Goal: Entertainment & Leisure: Consume media (video, audio)

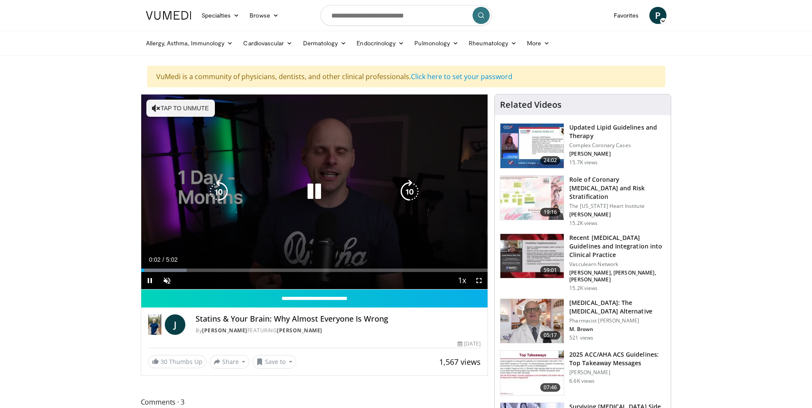
click at [161, 102] on button "Tap to unmute" at bounding box center [180, 108] width 69 height 17
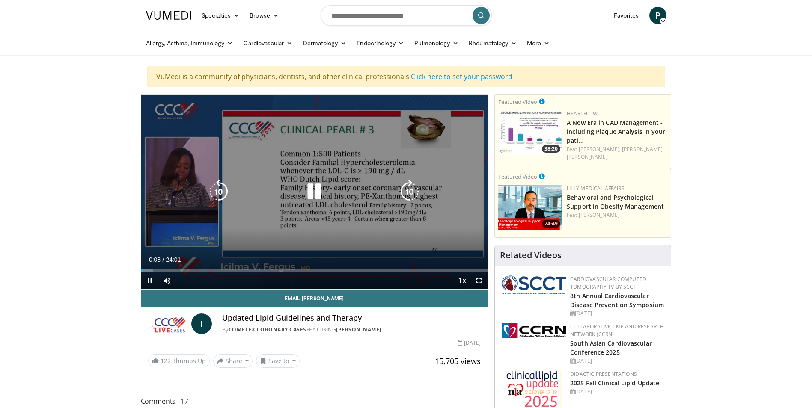
click at [307, 194] on icon "Video Player" at bounding box center [314, 192] width 24 height 24
